Goal: Task Accomplishment & Management: Manage account settings

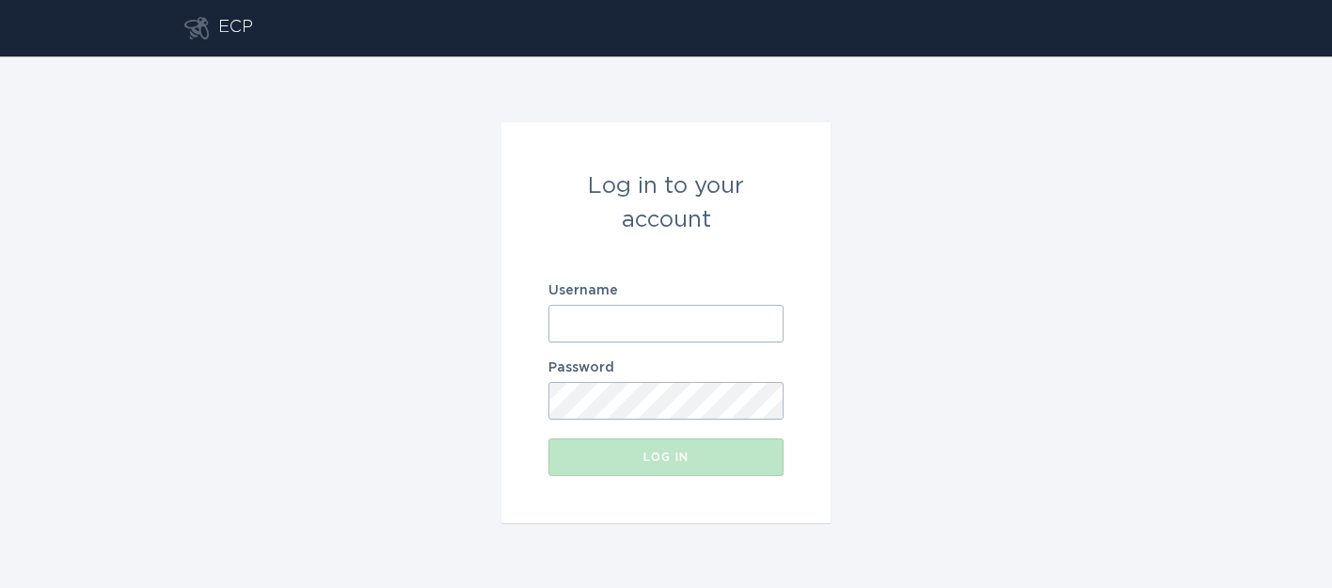
click at [665, 313] on input "Username" at bounding box center [665, 324] width 235 height 38
type input "[EMAIL_ADDRESS][DOMAIN_NAME]"
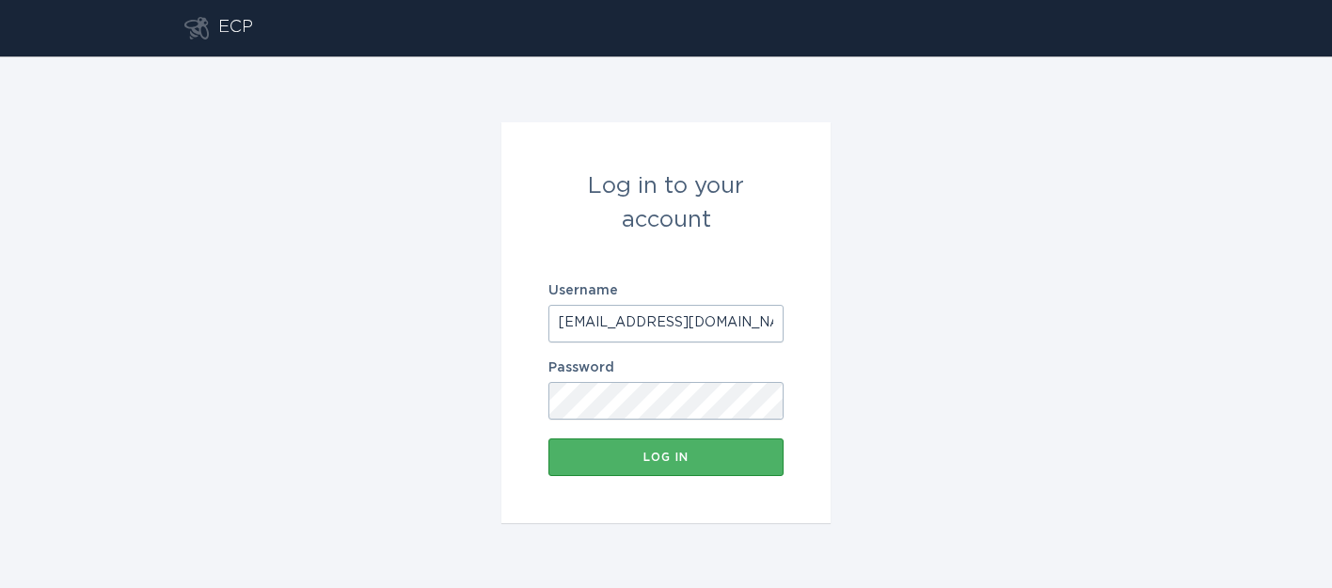
click at [660, 456] on div "Log in" at bounding box center [666, 456] width 216 height 11
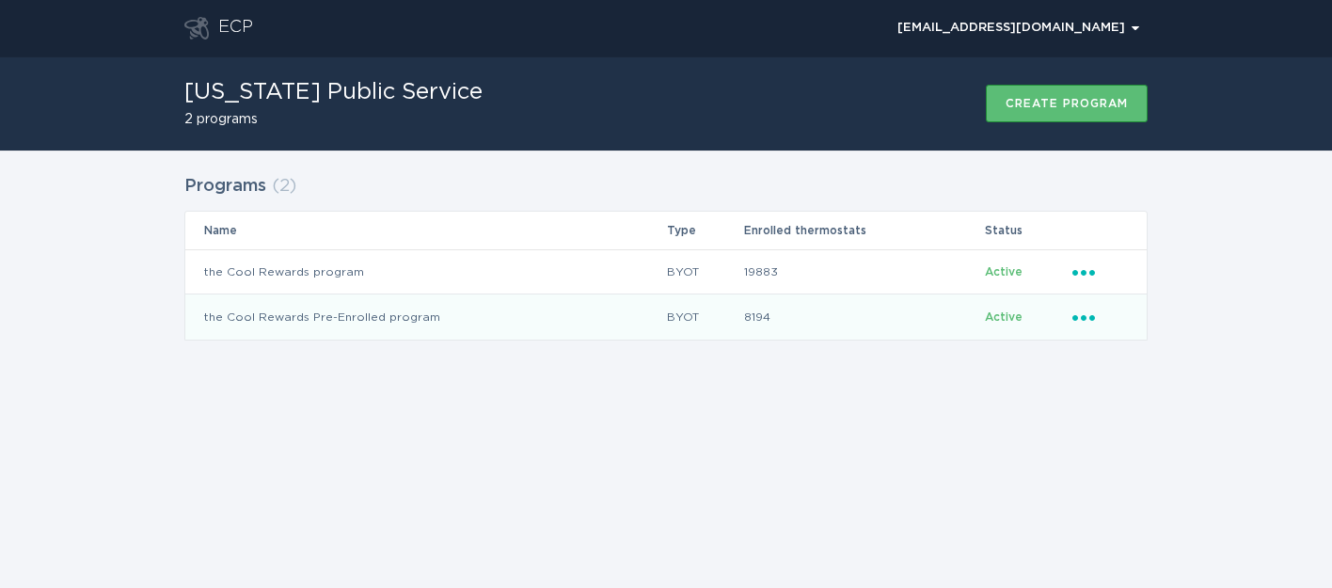
click at [1085, 313] on icon "Ellipsis" at bounding box center [1085, 315] width 26 height 16
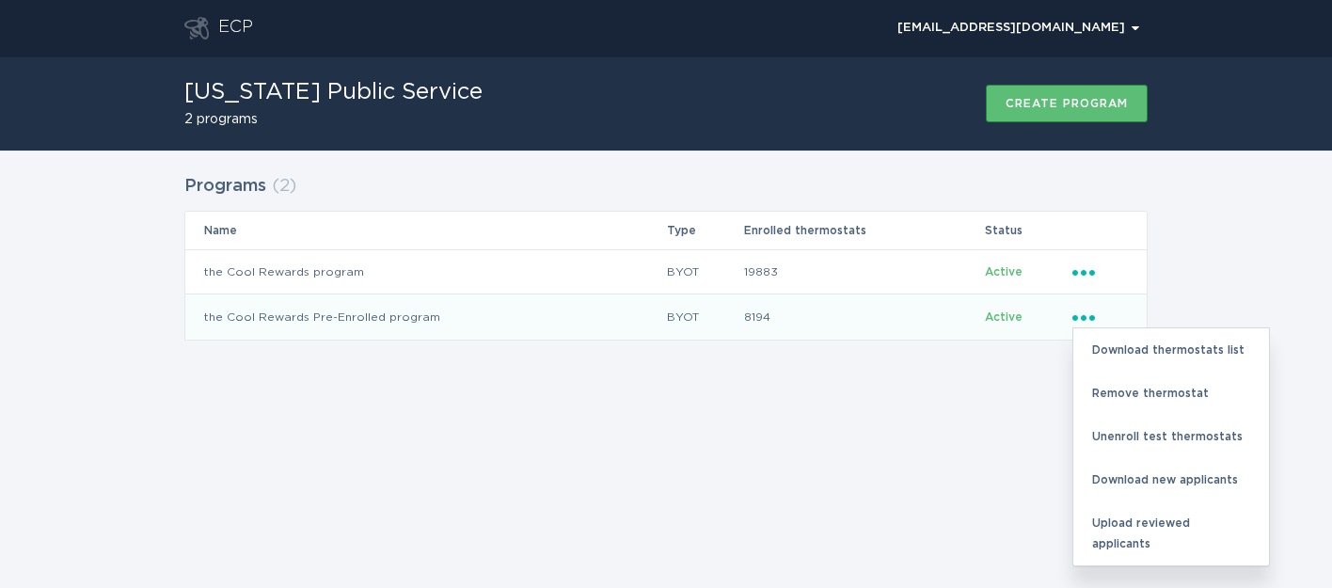
click at [1155, 272] on div "Programs ( 2 ) Name Type Enrolled thermostats Status the Cool Rewards program B…" at bounding box center [666, 268] width 1332 height 237
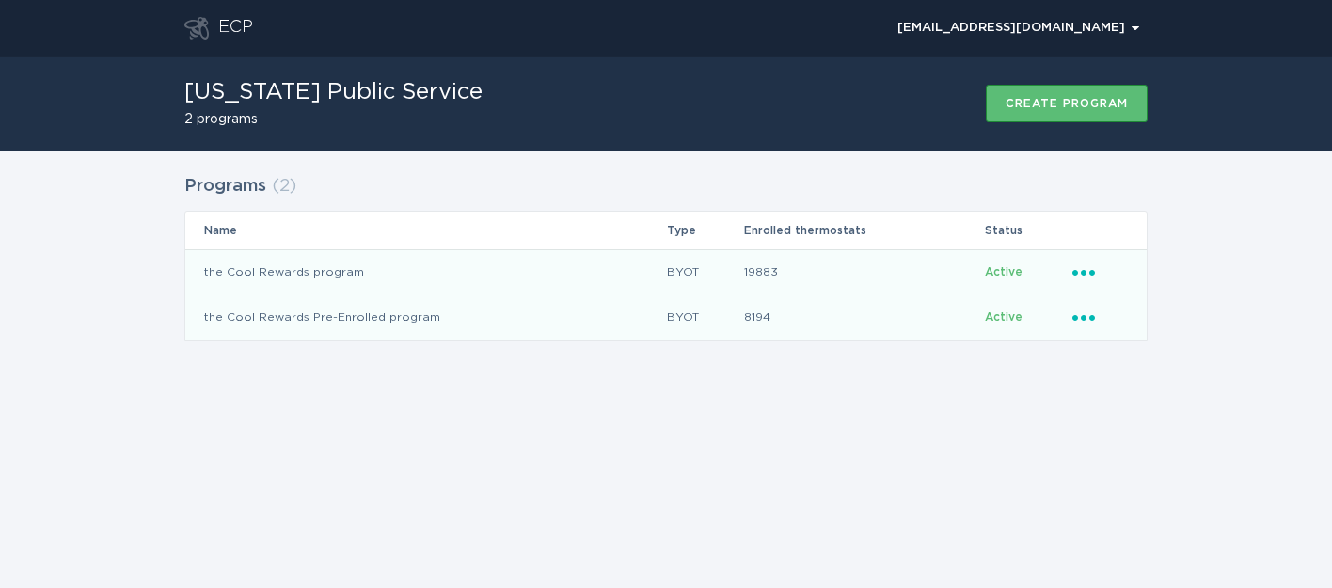
click at [1091, 266] on icon "Ellipsis" at bounding box center [1085, 269] width 26 height 16
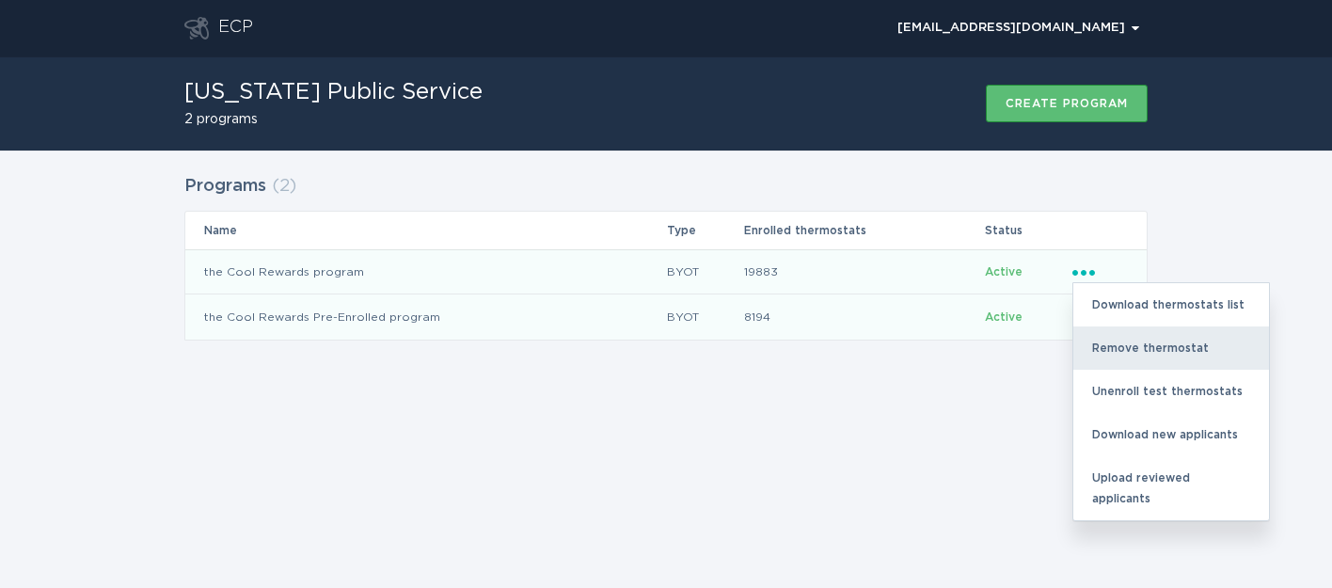
click at [1091, 347] on div "Remove thermostat" at bounding box center [1171, 347] width 196 height 43
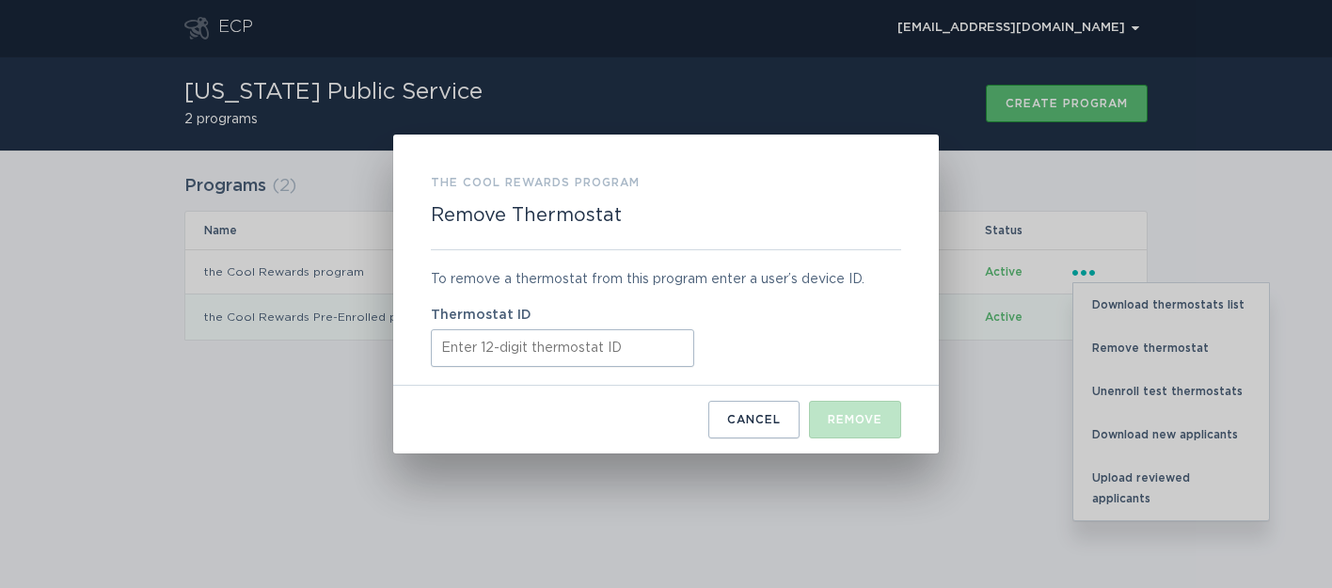
paste input "421890950963"
type input "421890950963"
click at [854, 416] on div "Remove" at bounding box center [855, 419] width 55 height 11
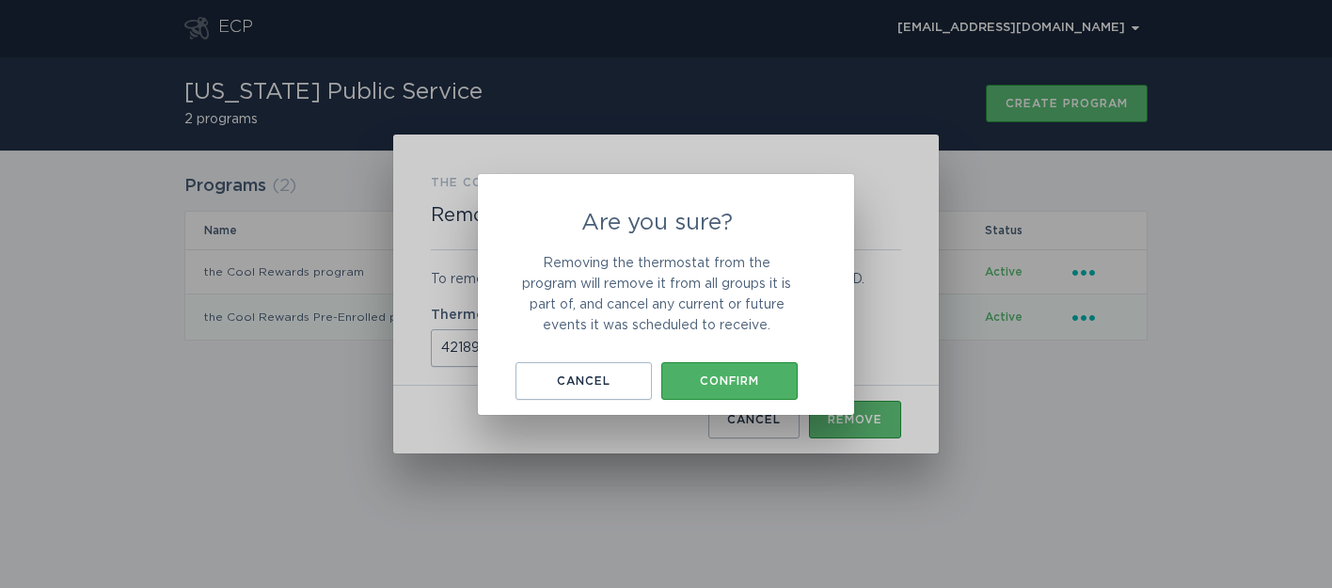
click at [690, 380] on div "Confirm" at bounding box center [730, 380] width 118 height 11
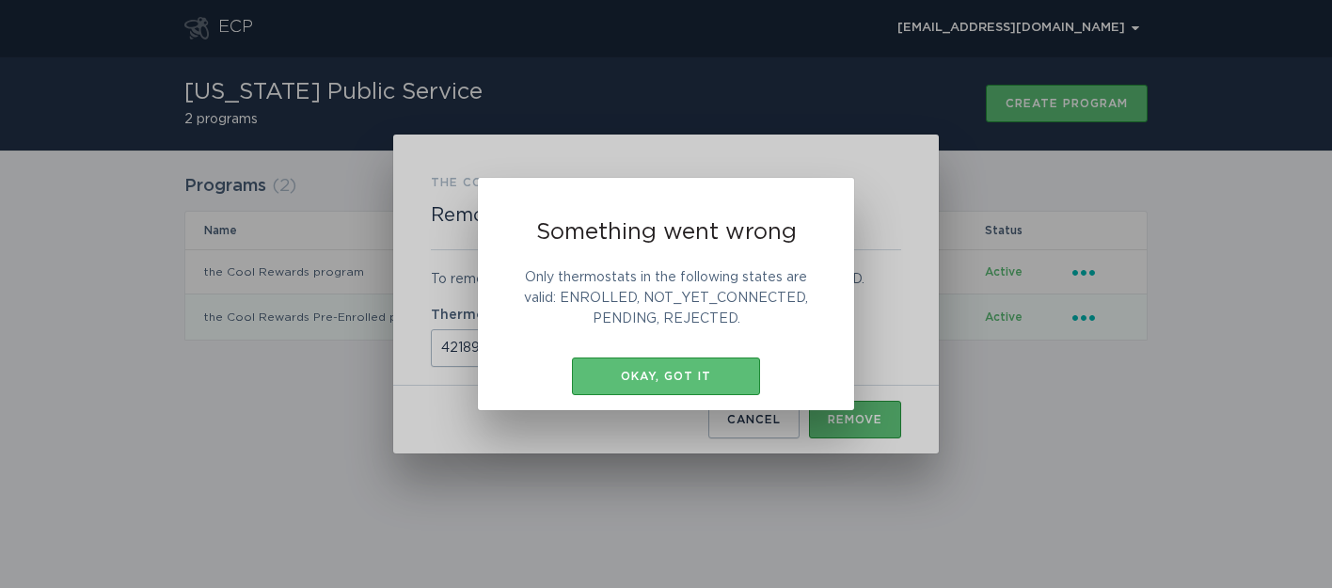
click at [690, 380] on div "Okay, got it" at bounding box center [665, 376] width 169 height 11
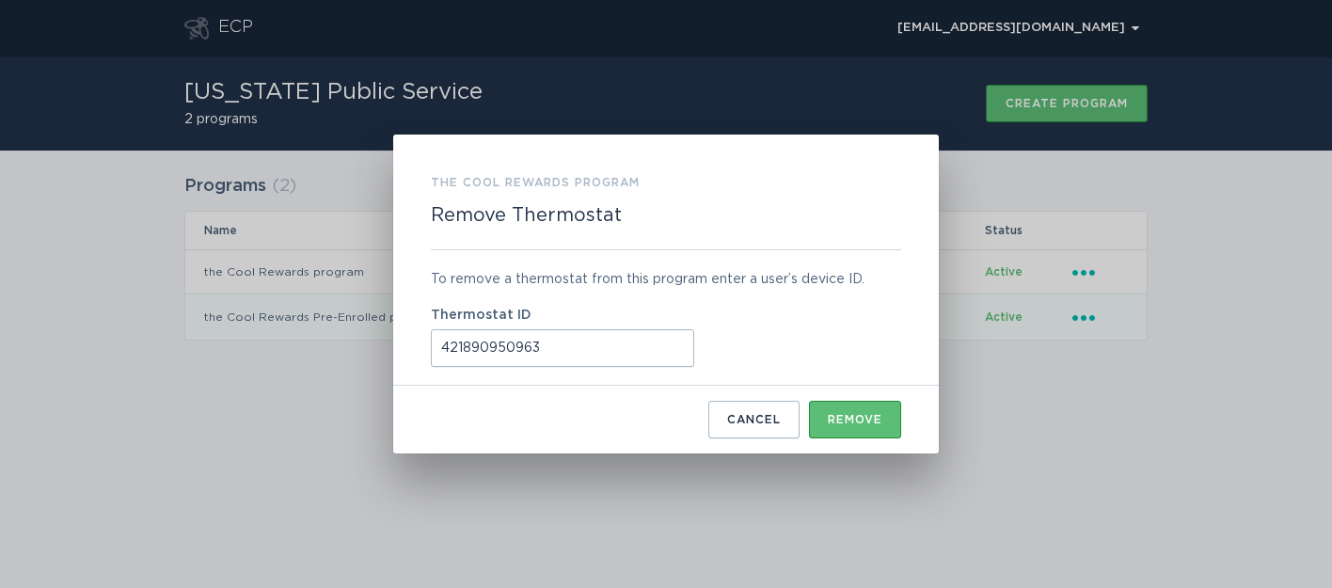
click at [1184, 378] on div "the Cool Rewards program Remove Thermostat To remove a thermostat from this pro…" at bounding box center [666, 294] width 1332 height 588
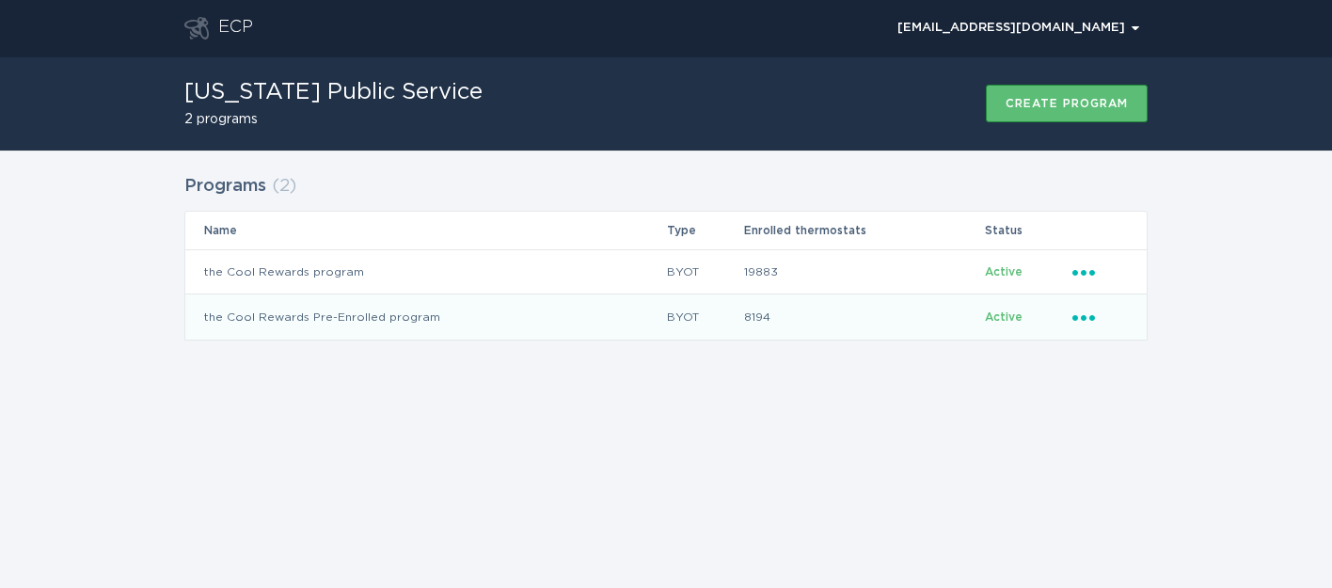
click at [1082, 315] on icon "Popover menu" at bounding box center [1083, 318] width 23 height 6
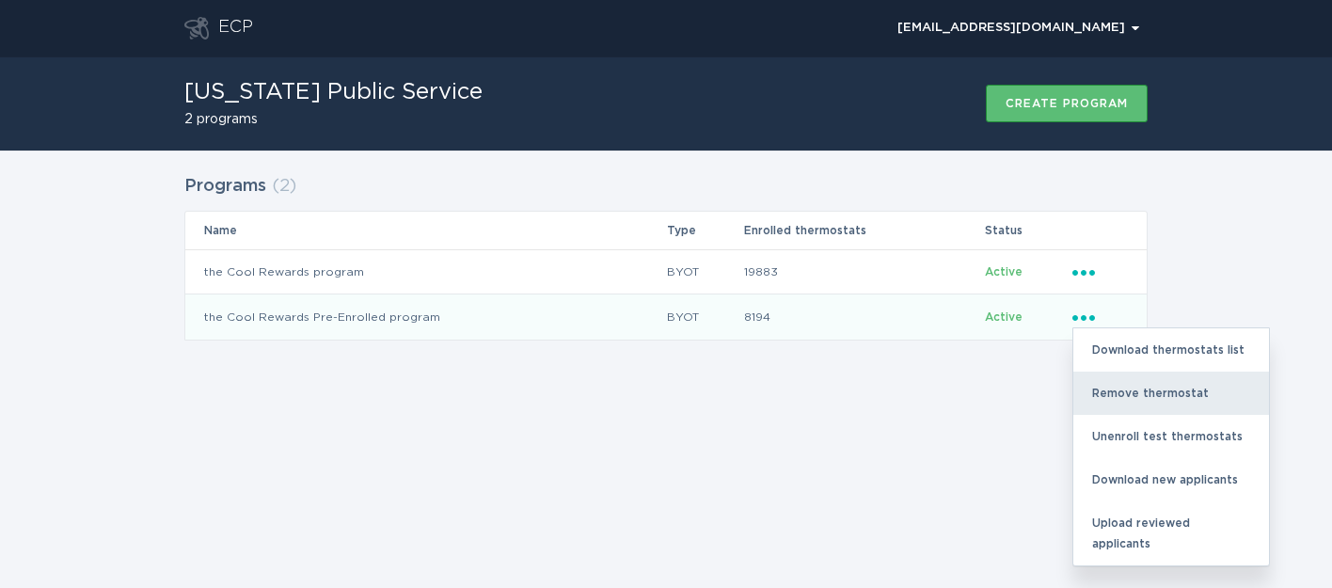
click at [1122, 381] on div "Remove thermostat" at bounding box center [1171, 392] width 196 height 43
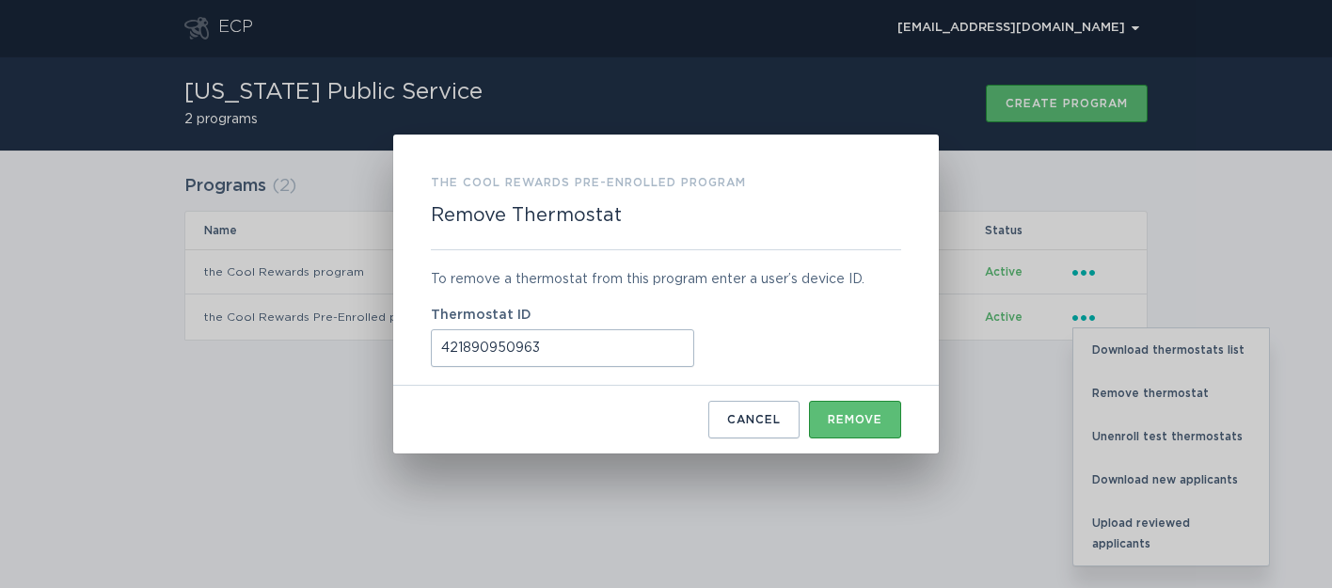
click at [586, 341] on input "421890950963" at bounding box center [562, 348] width 263 height 38
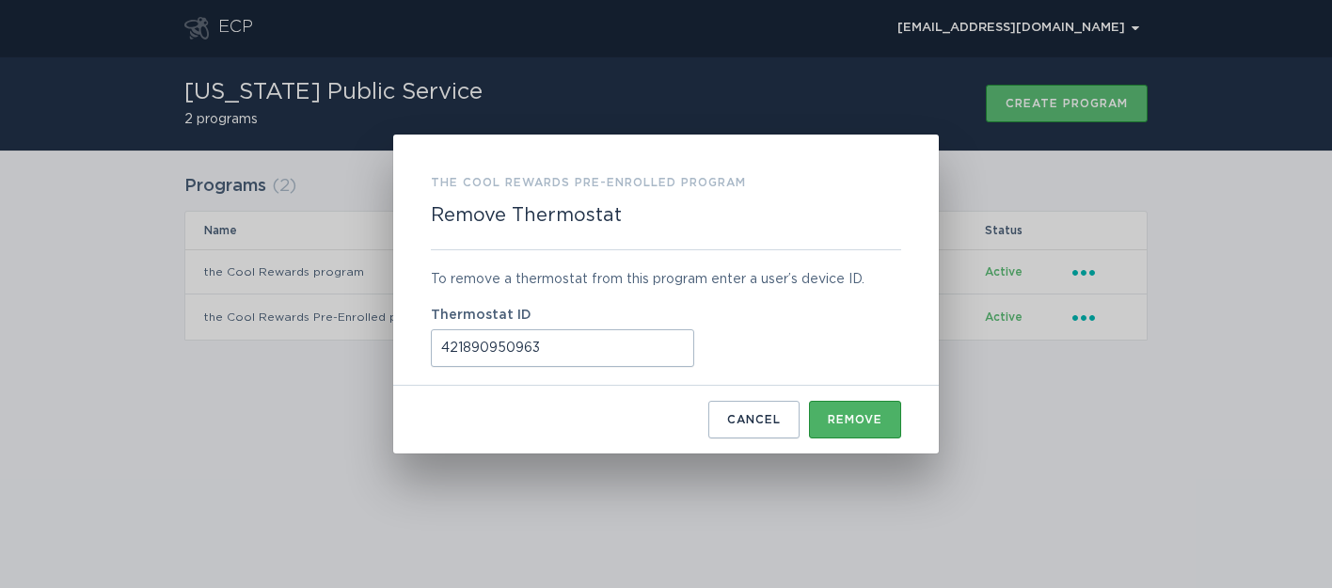
click at [844, 415] on div "Remove" at bounding box center [855, 419] width 55 height 11
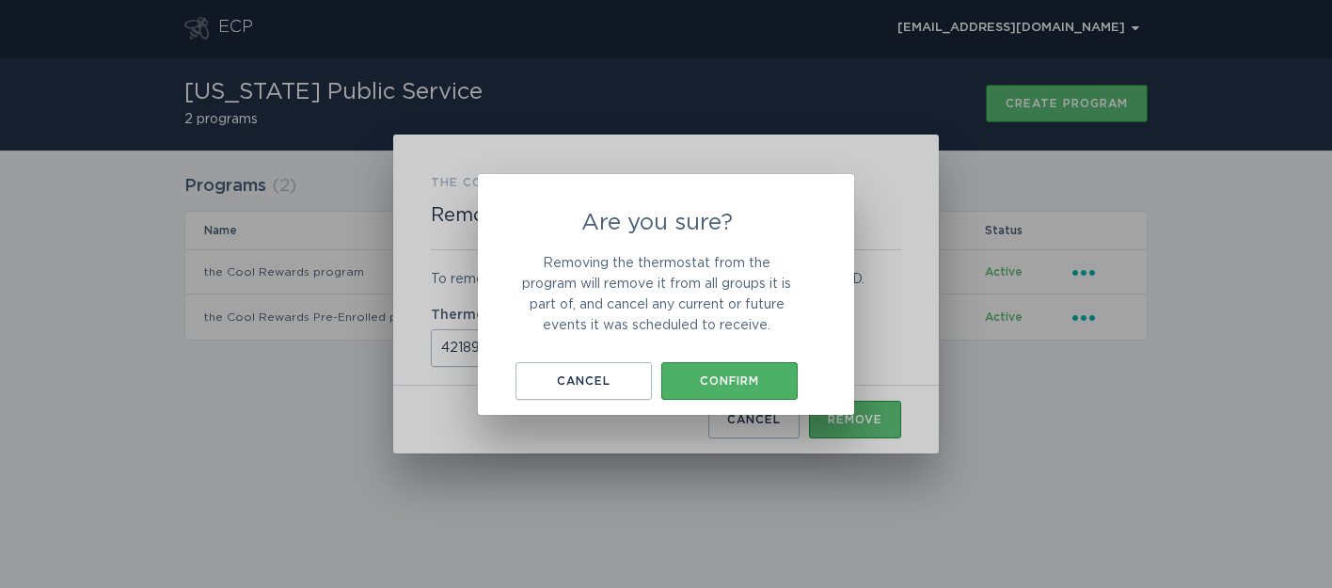
click at [710, 382] on div "Confirm" at bounding box center [730, 380] width 118 height 11
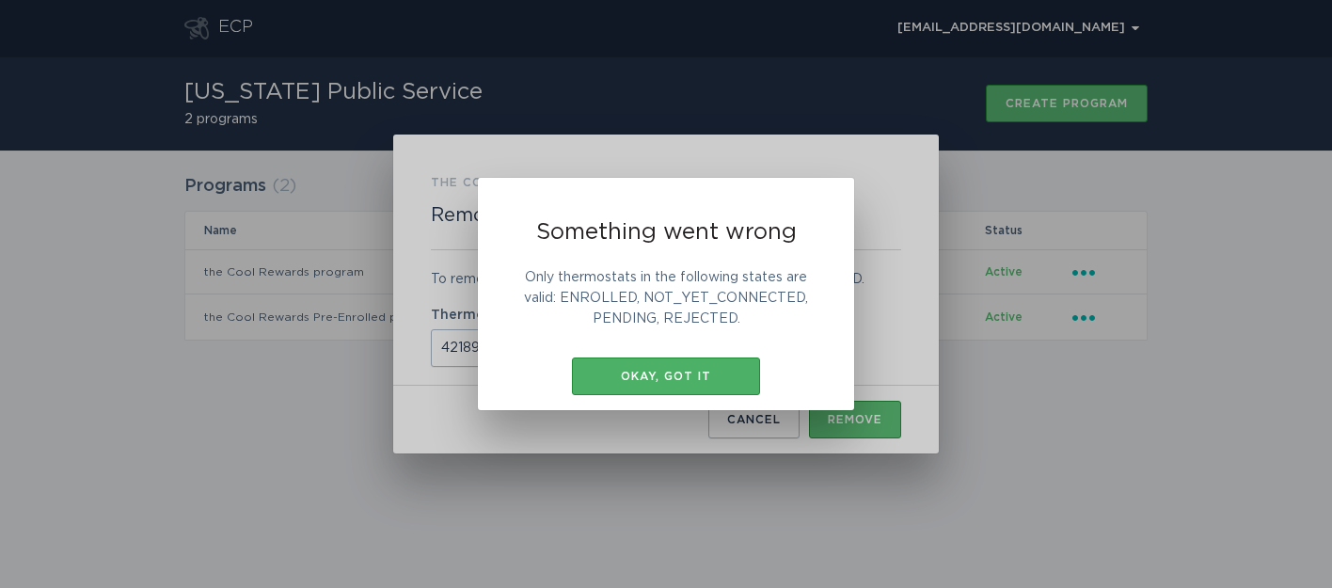
click at [689, 376] on div "Okay, got it" at bounding box center [665, 376] width 169 height 11
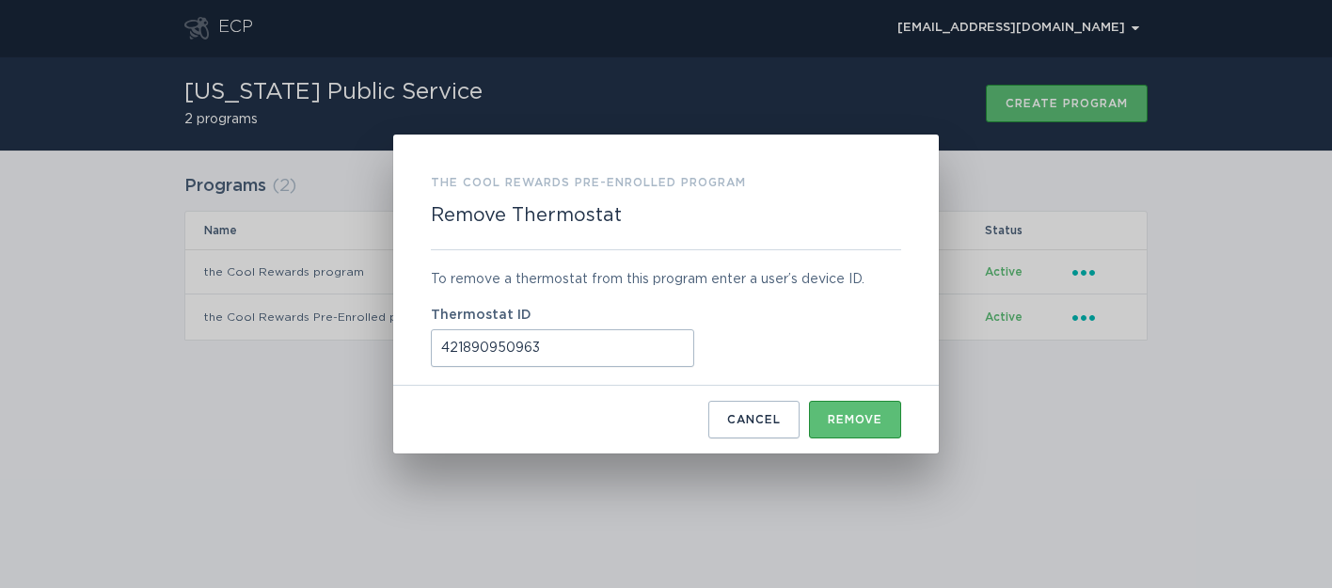
click at [982, 418] on div "the Cool Rewards Pre-Enrolled program Remove Thermostat To remove a thermostat …" at bounding box center [666, 294] width 1332 height 588
